Goal: Check status

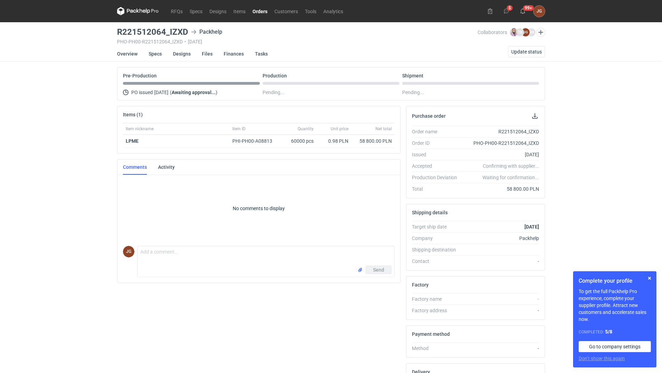
click at [257, 11] on link "Orders" at bounding box center [260, 11] width 22 height 8
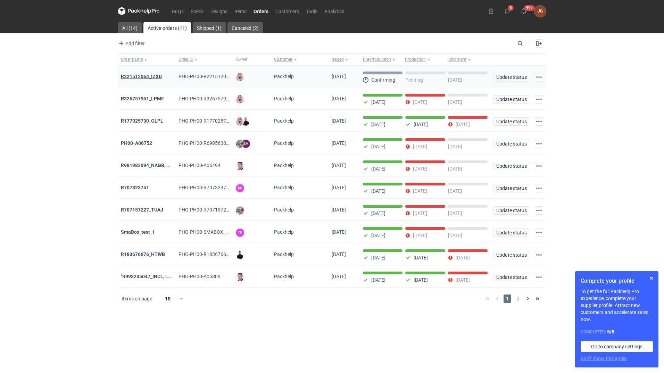
click at [140, 75] on strong "R221512064_IZXD" at bounding box center [141, 77] width 41 height 6
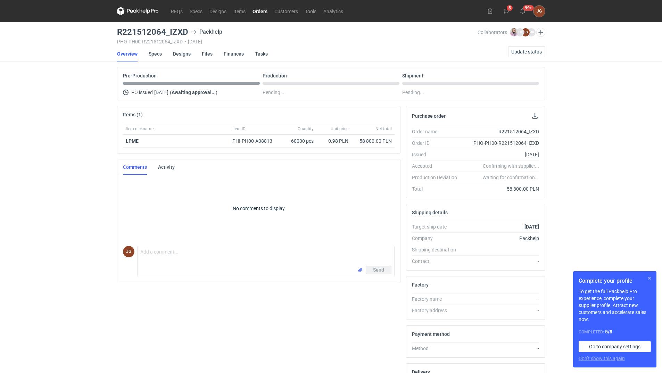
click at [650, 279] on button "button" at bounding box center [649, 278] width 8 height 8
